Goal: Obtain resource: Obtain resource

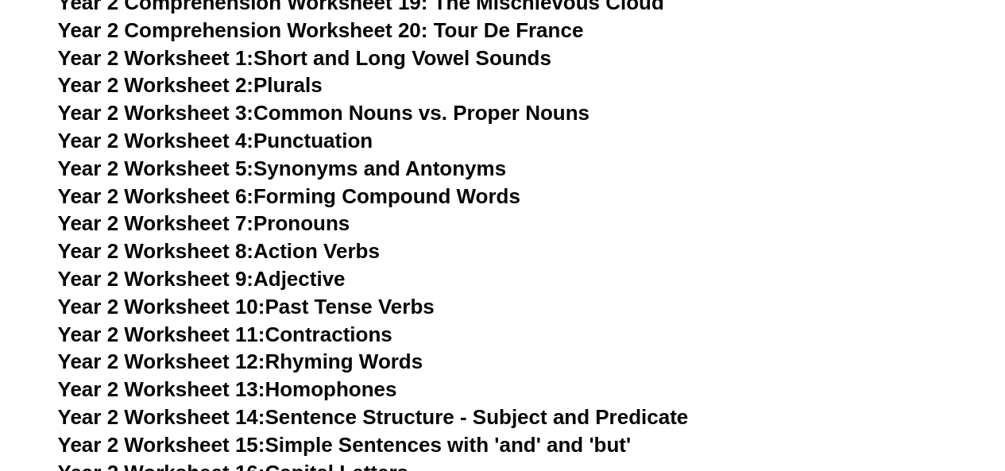
scroll to position [3728, 0]
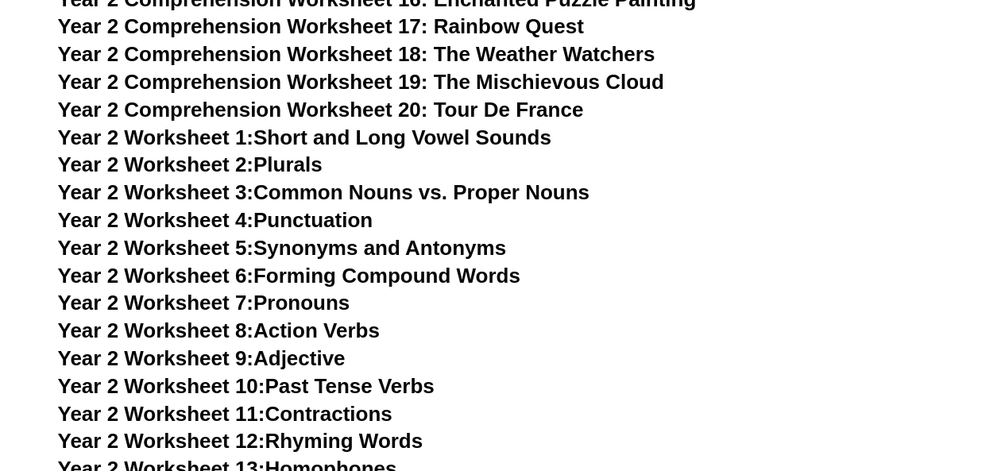
click at [378, 142] on link "Year 2 Worksheet 1: Short and Long Vowel Sounds" at bounding box center [304, 137] width 493 height 24
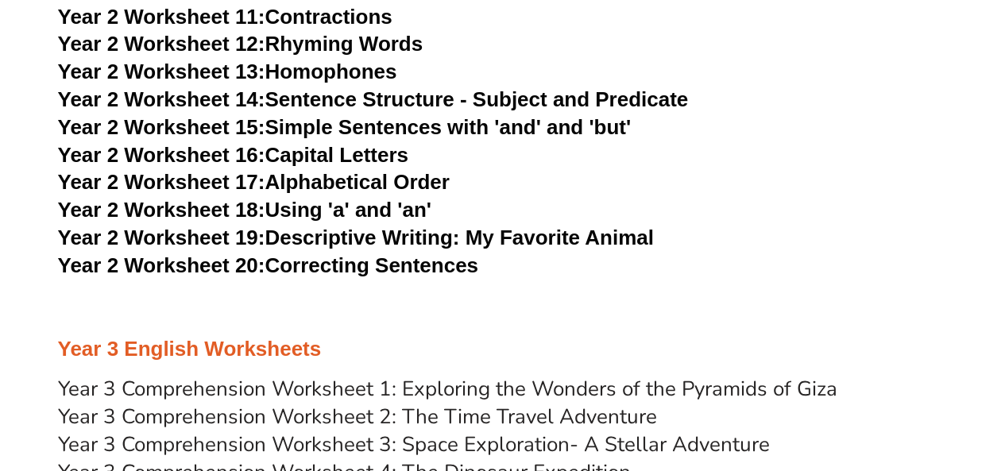
scroll to position [4284, 0]
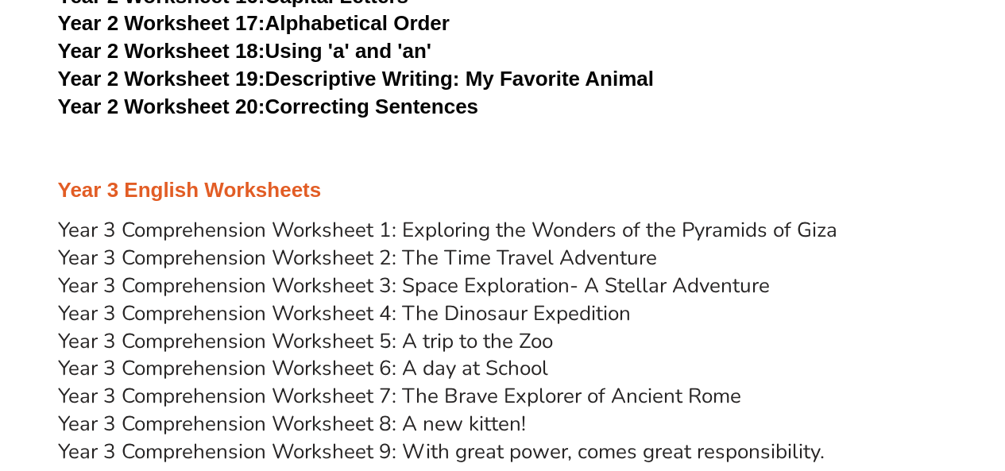
click at [499, 227] on link "Year 3 Comprehension Worksheet 1: Exploring the Wonders of the Pyramids of Giza" at bounding box center [447, 230] width 779 height 28
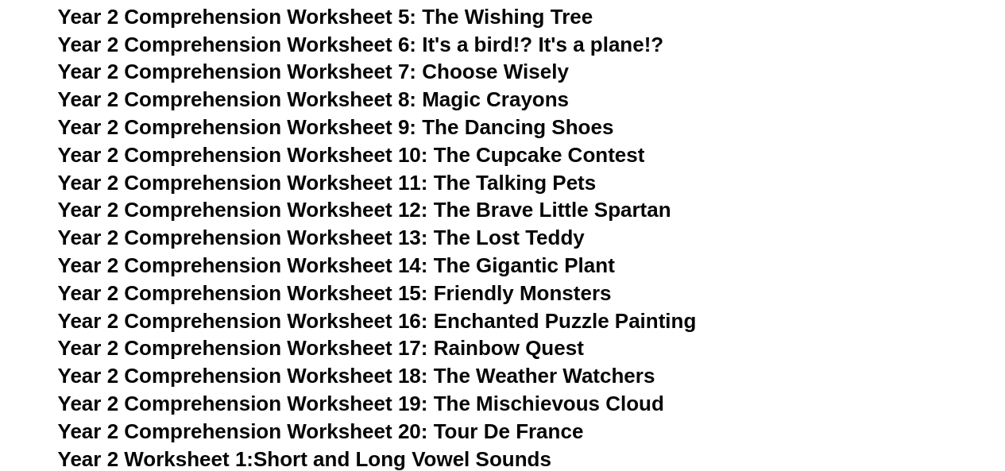
scroll to position [3327, 0]
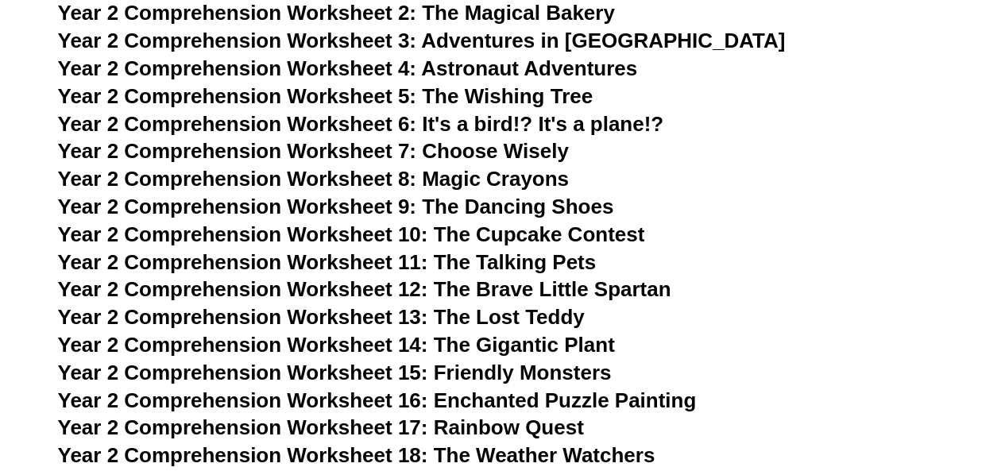
click at [537, 242] on span "Year 2 Comprehension Worksheet 10: The Cupcake Contest" at bounding box center [351, 234] width 587 height 24
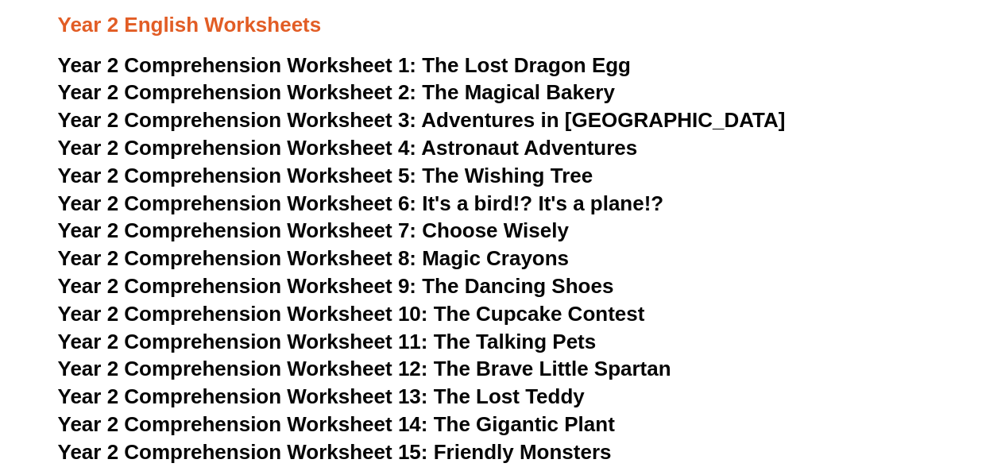
click at [547, 65] on span "The Lost Dragon Egg" at bounding box center [526, 65] width 209 height 24
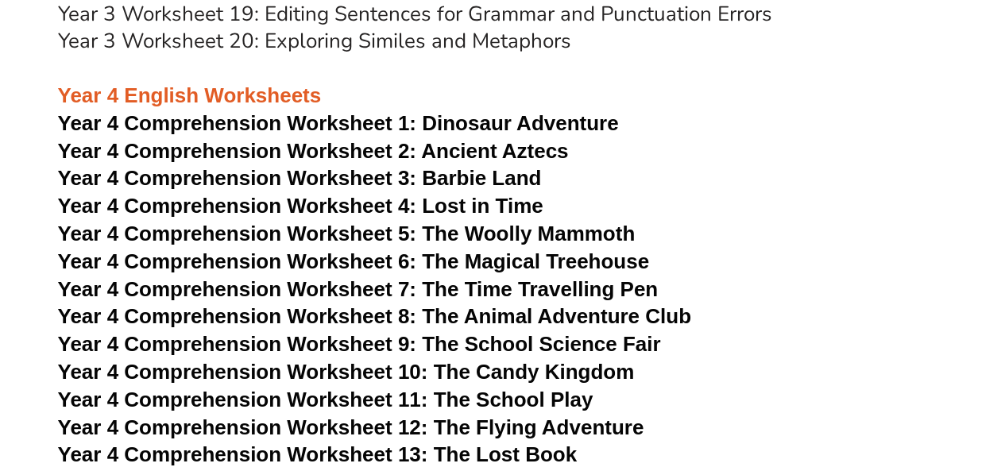
scroll to position [5630, 0]
